Goal: Transaction & Acquisition: Purchase product/service

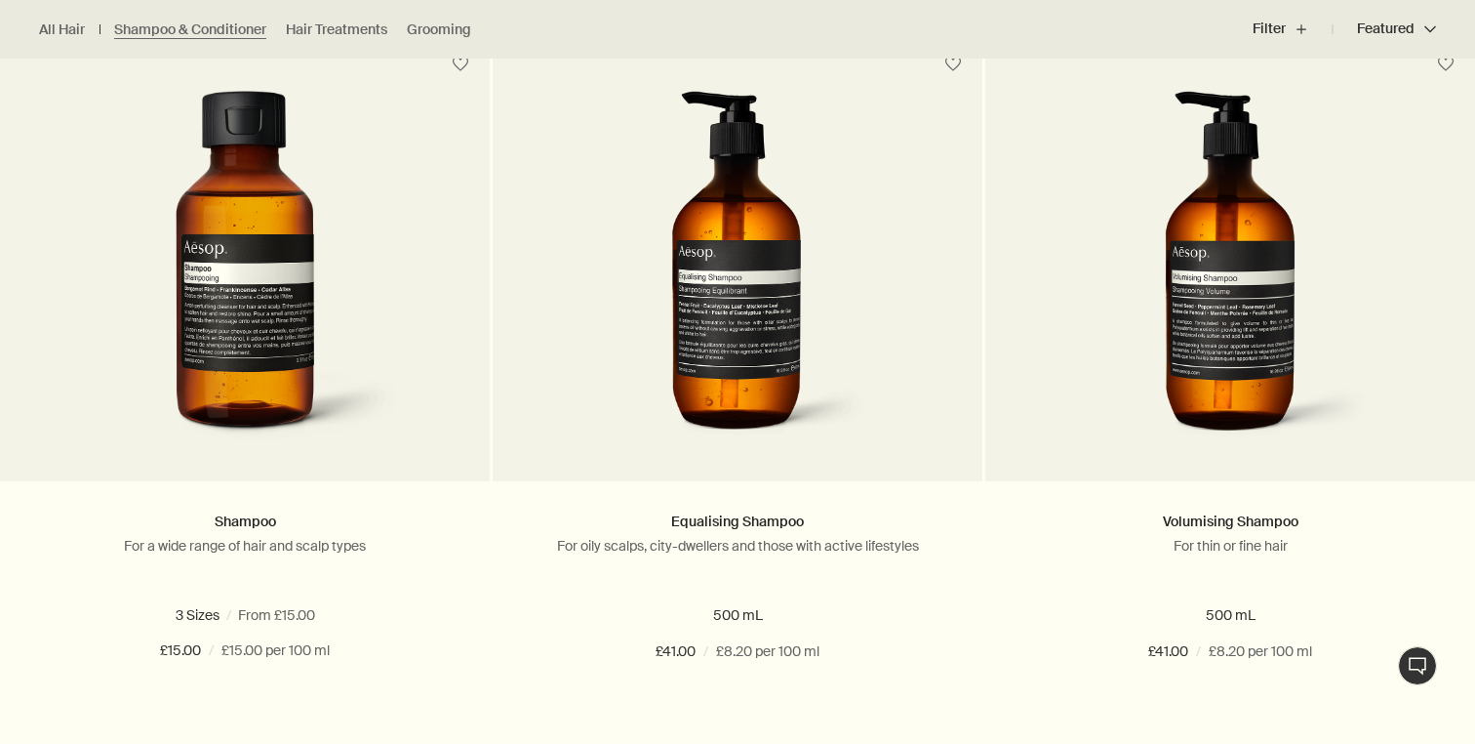
scroll to position [637, 0]
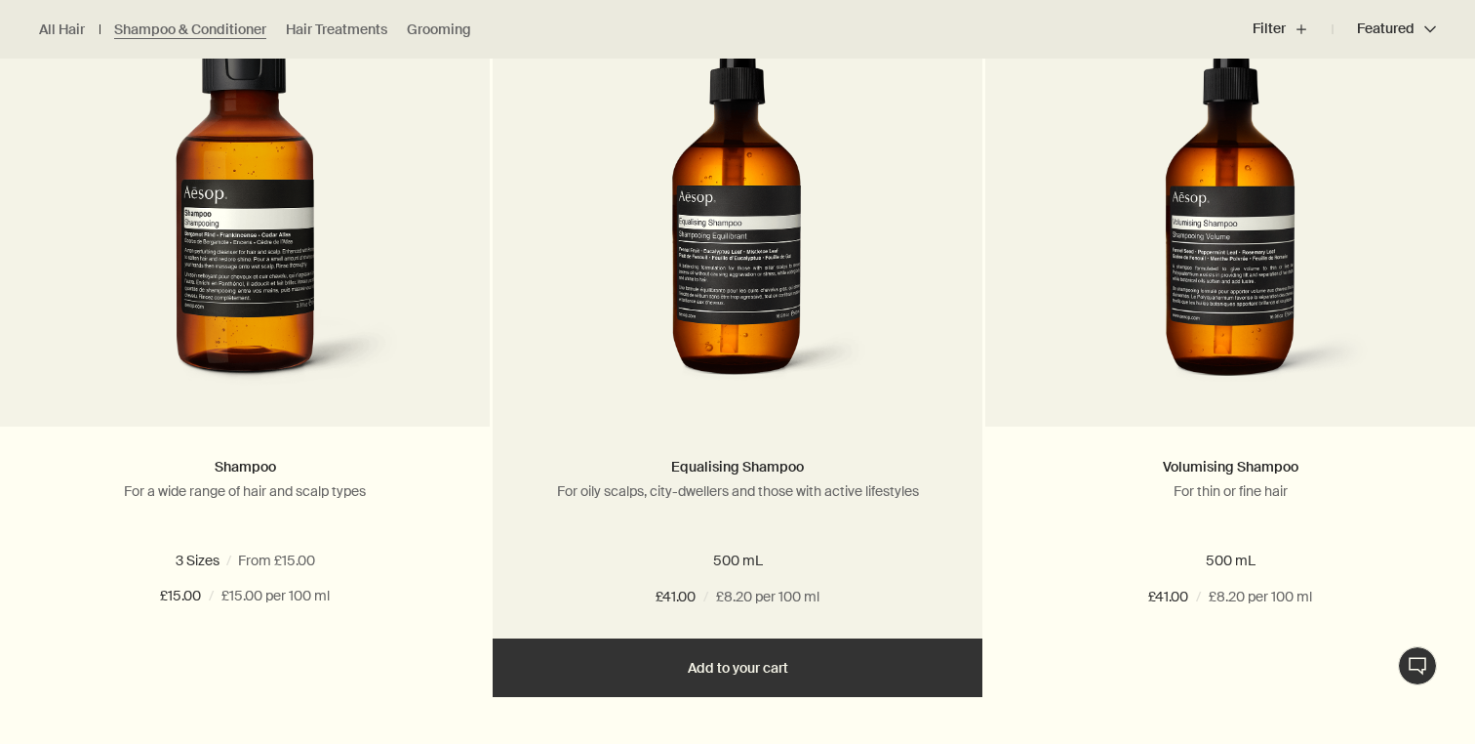
click at [740, 271] on img at bounding box center [738, 216] width 292 height 361
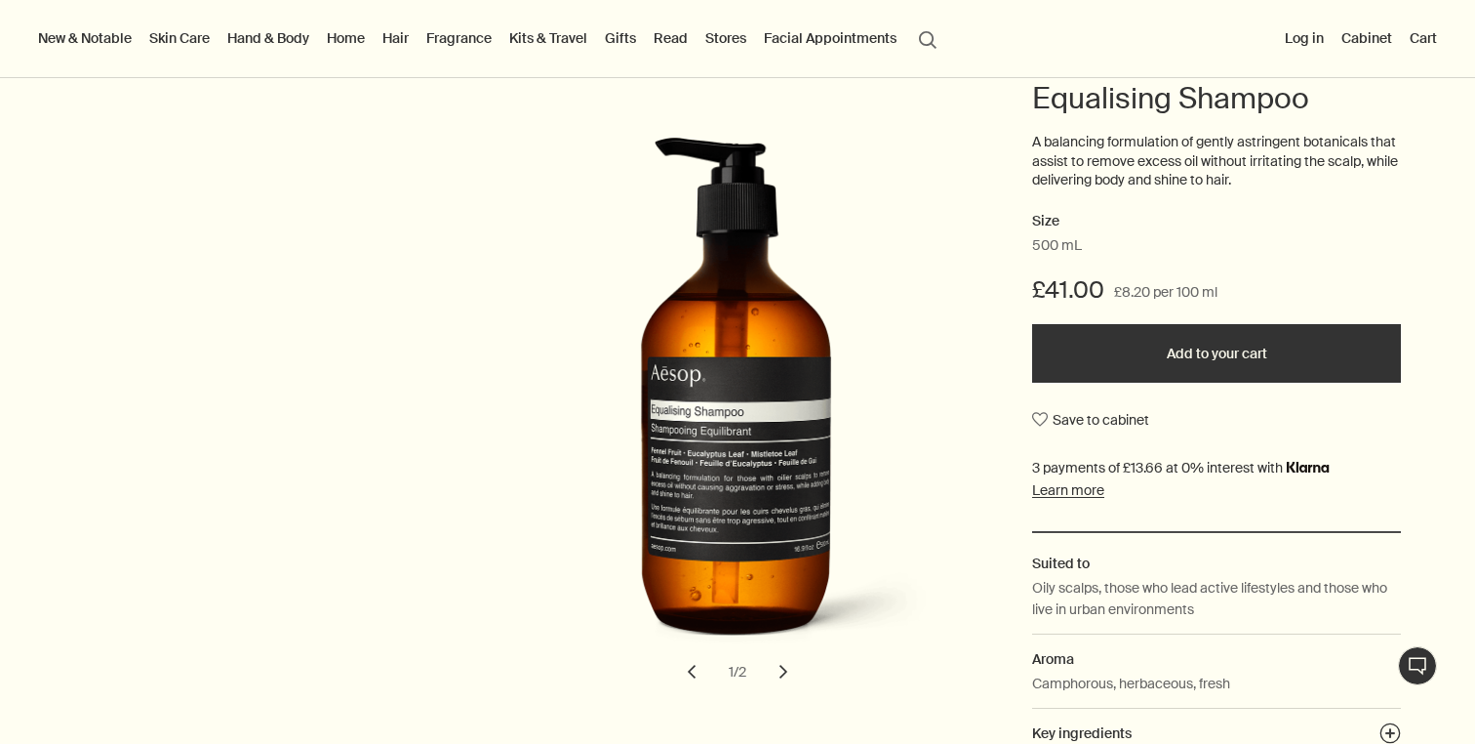
scroll to position [207, 0]
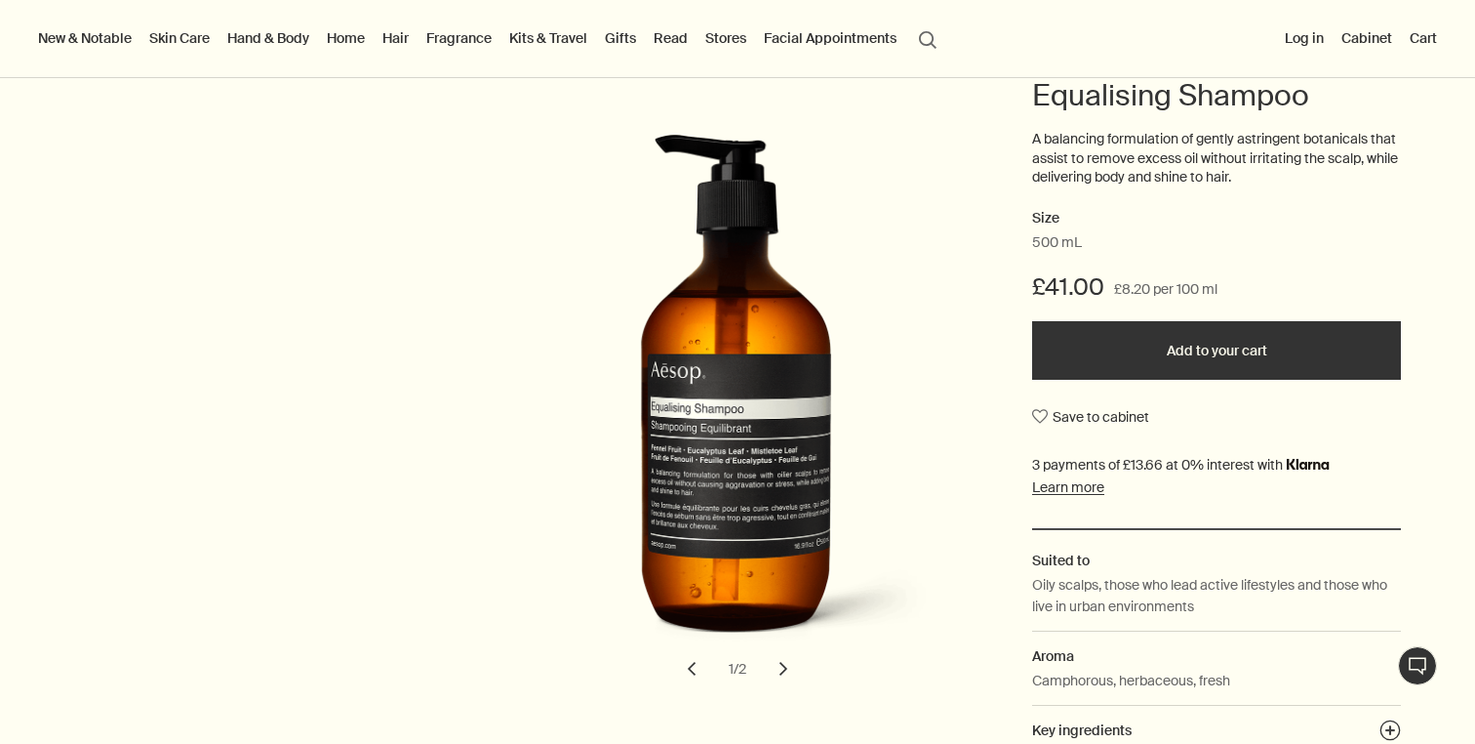
click at [787, 671] on button "chevron" at bounding box center [783, 668] width 43 height 43
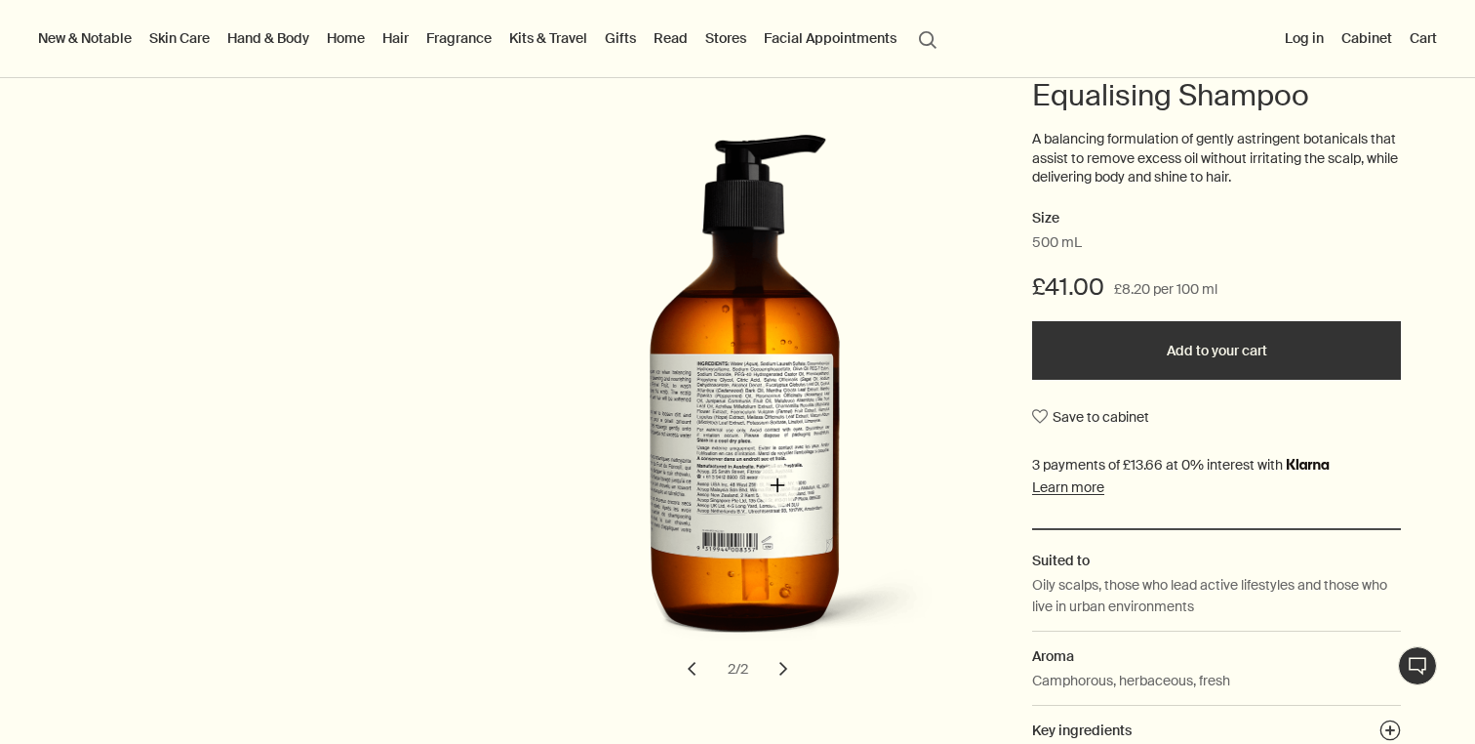
click at [778, 485] on img "Equalising Shampoo" at bounding box center [743, 400] width 429 height 532
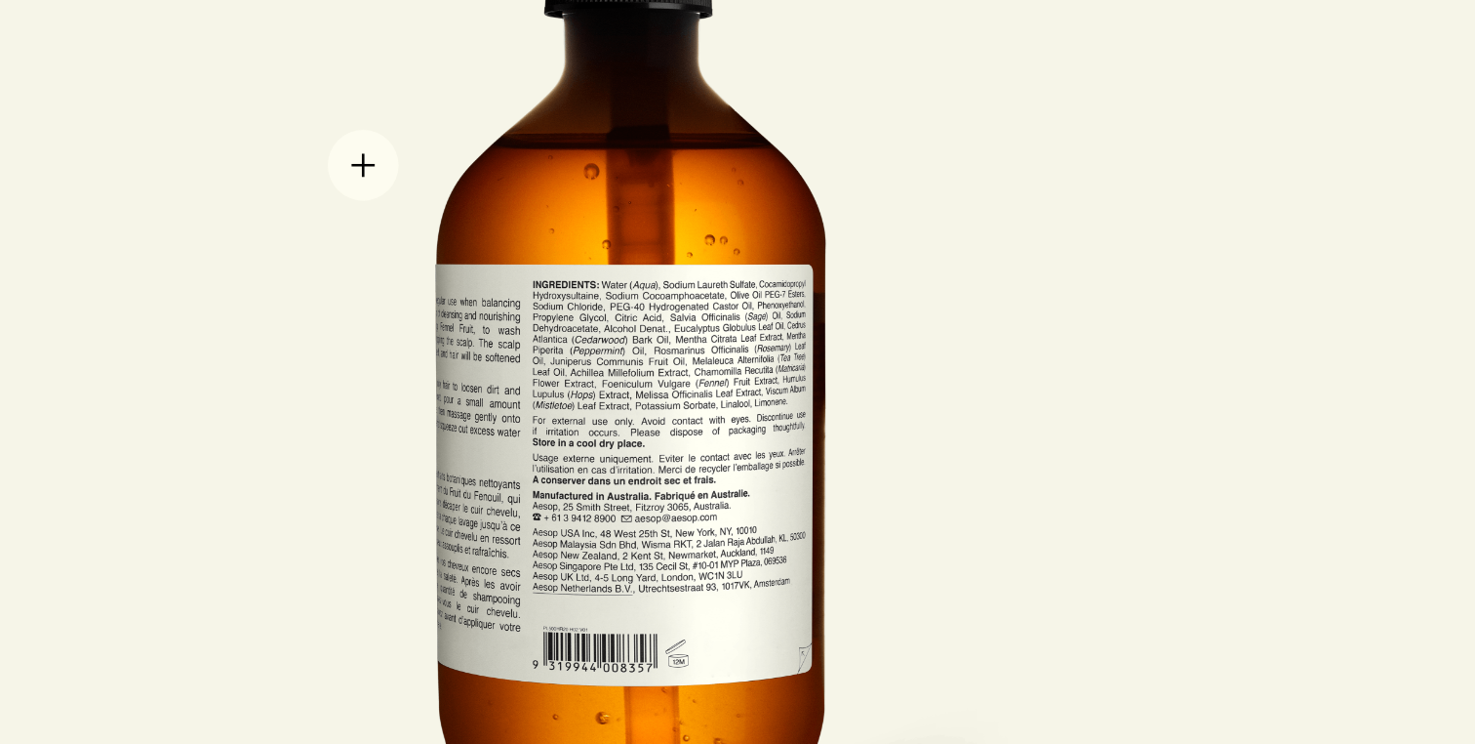
scroll to position [0, 0]
click at [578, 255] on div at bounding box center [738, 372] width 536 height 664
